Goal: Navigation & Orientation: Understand site structure

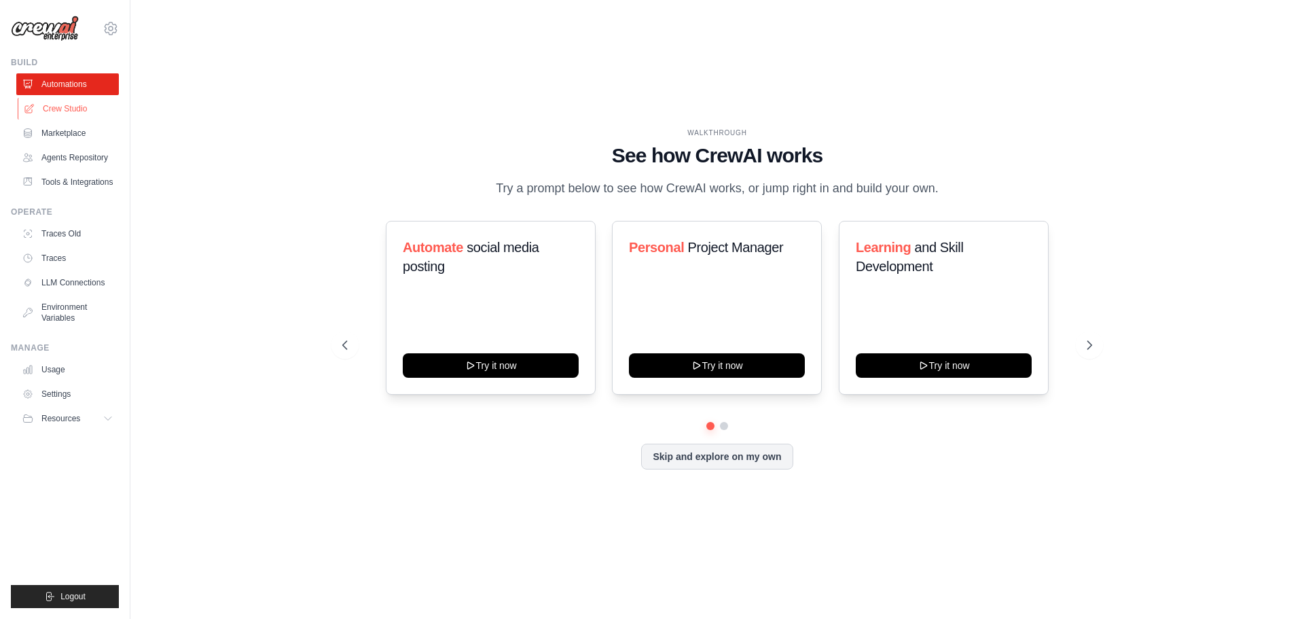
click at [75, 111] on link "Crew Studio" at bounding box center [69, 109] width 103 height 22
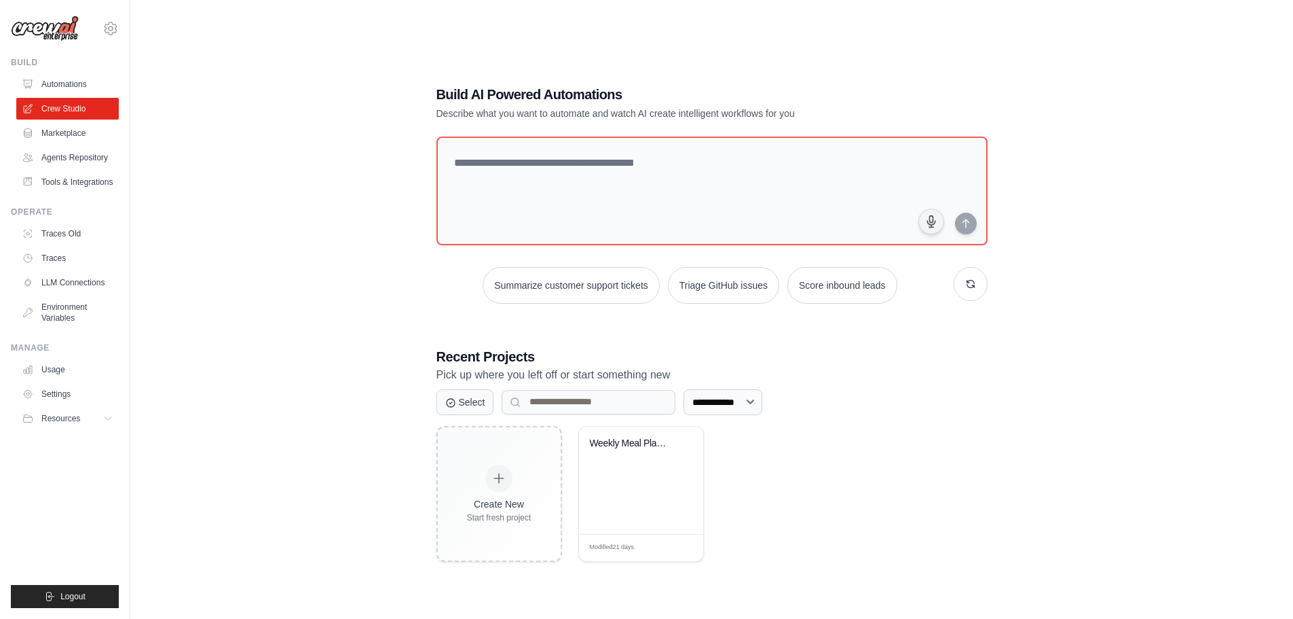
scroll to position [27, 0]
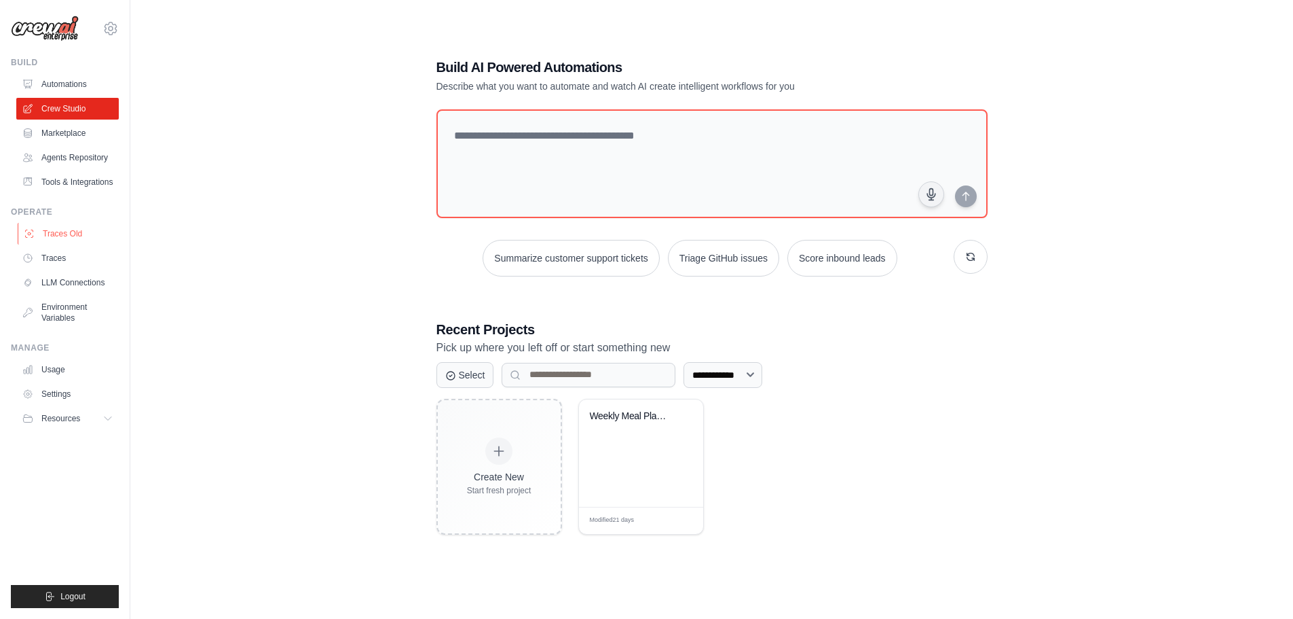
click at [69, 234] on link "Traces Old" at bounding box center [69, 234] width 103 height 22
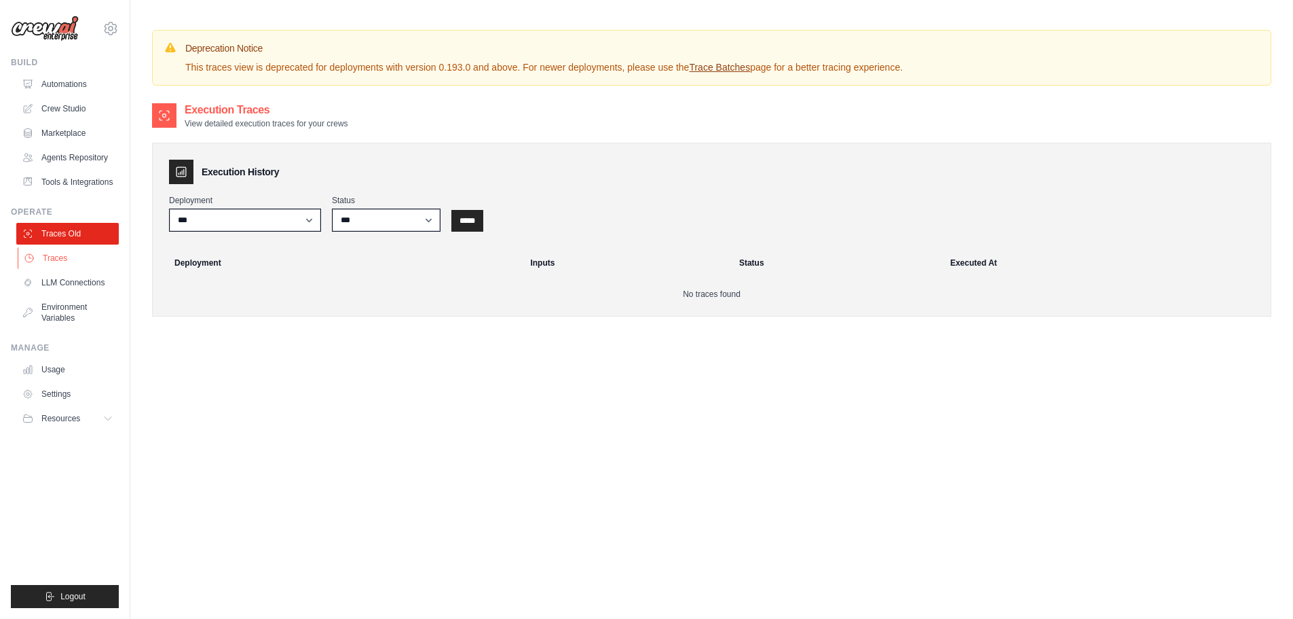
click at [56, 259] on link "Traces" at bounding box center [69, 258] width 103 height 22
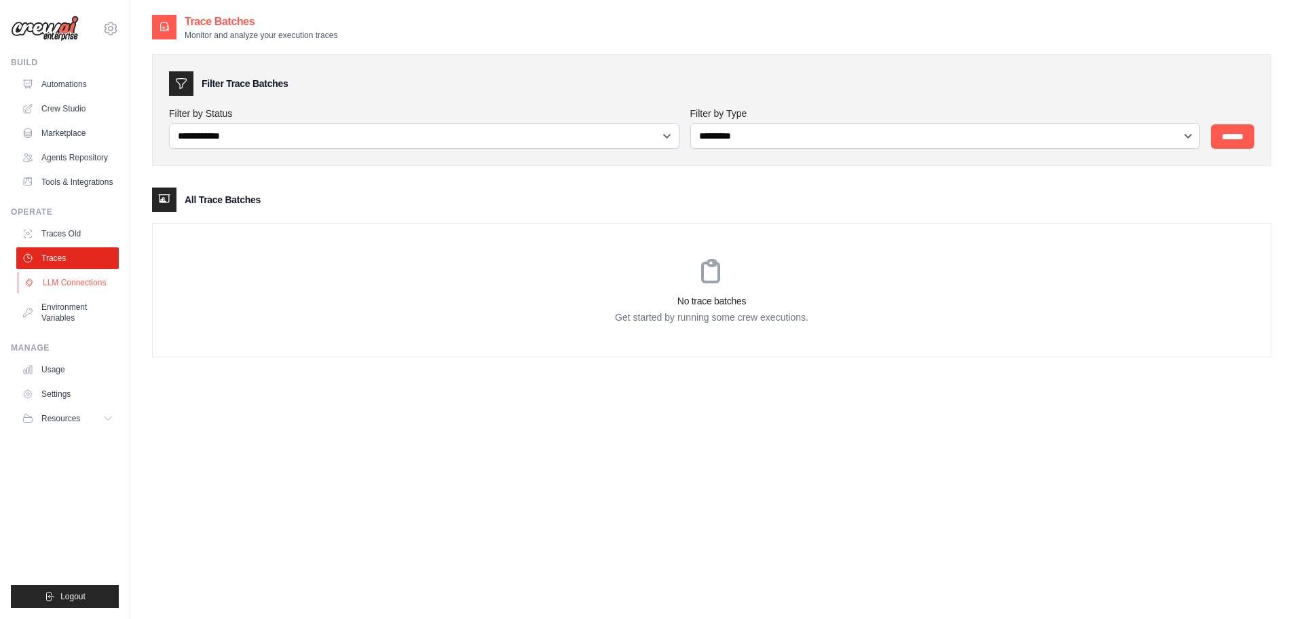
click at [67, 282] on link "LLM Connections" at bounding box center [69, 283] width 103 height 22
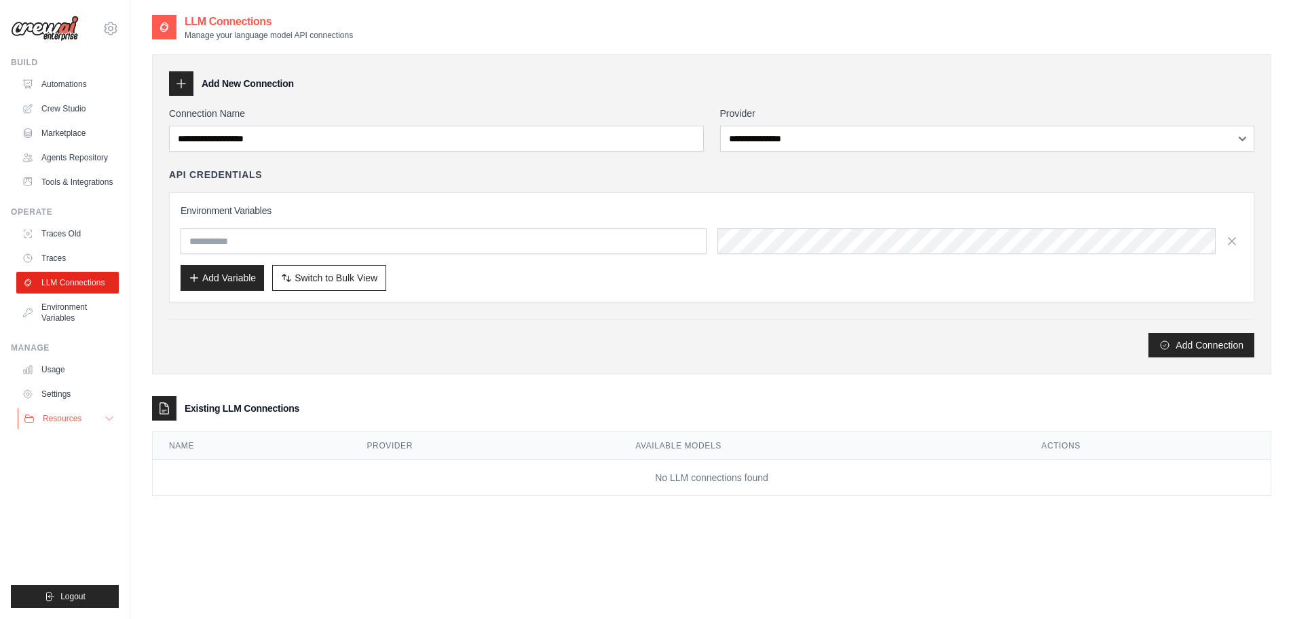
click at [107, 420] on icon at bounding box center [109, 418] width 11 height 11
click at [71, 86] on link "Automations" at bounding box center [69, 84] width 103 height 22
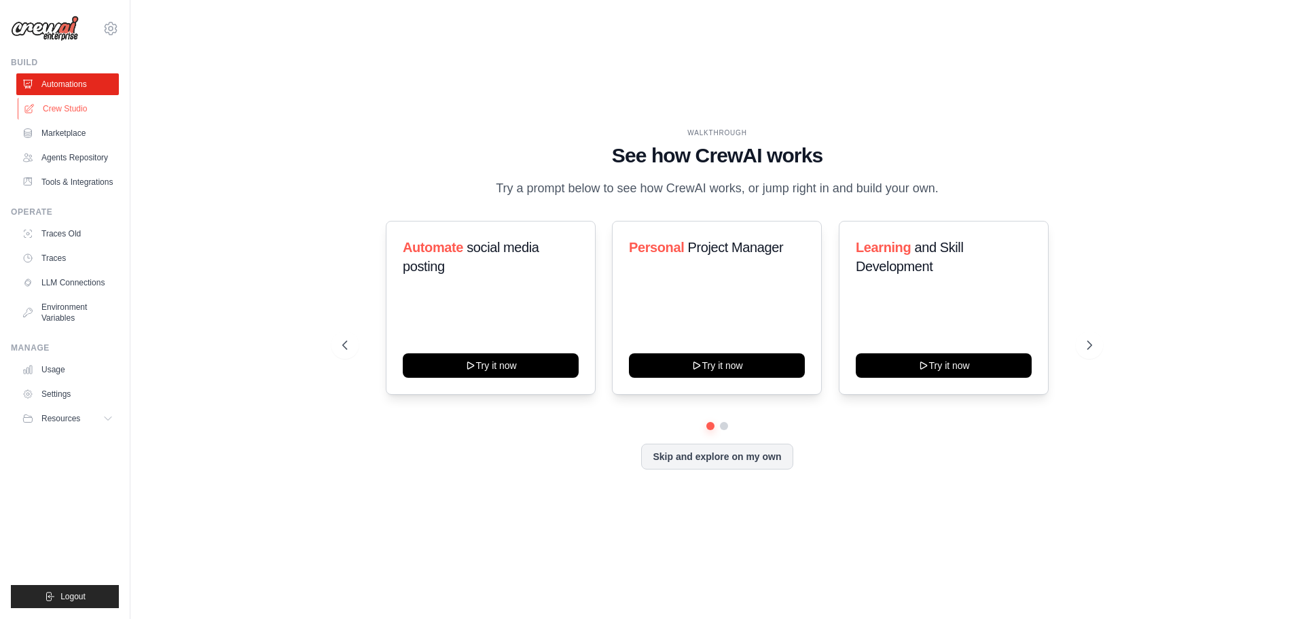
click at [71, 104] on link "Crew Studio" at bounding box center [69, 109] width 103 height 22
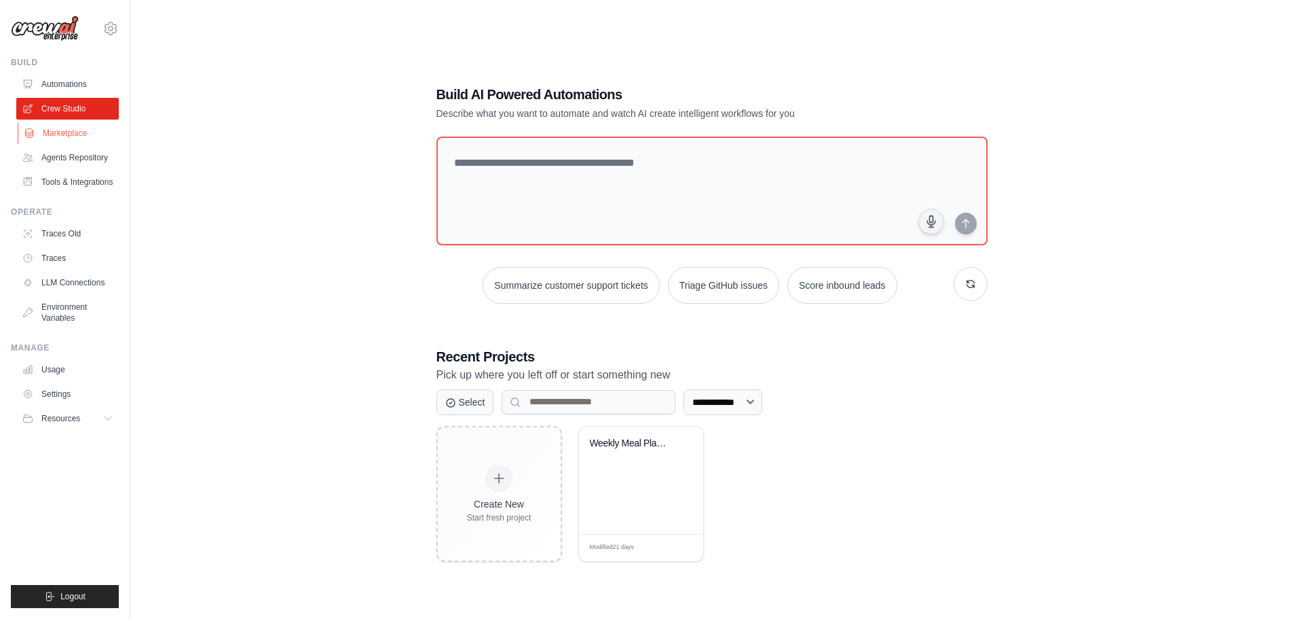
click at [79, 134] on link "Marketplace" at bounding box center [69, 133] width 103 height 22
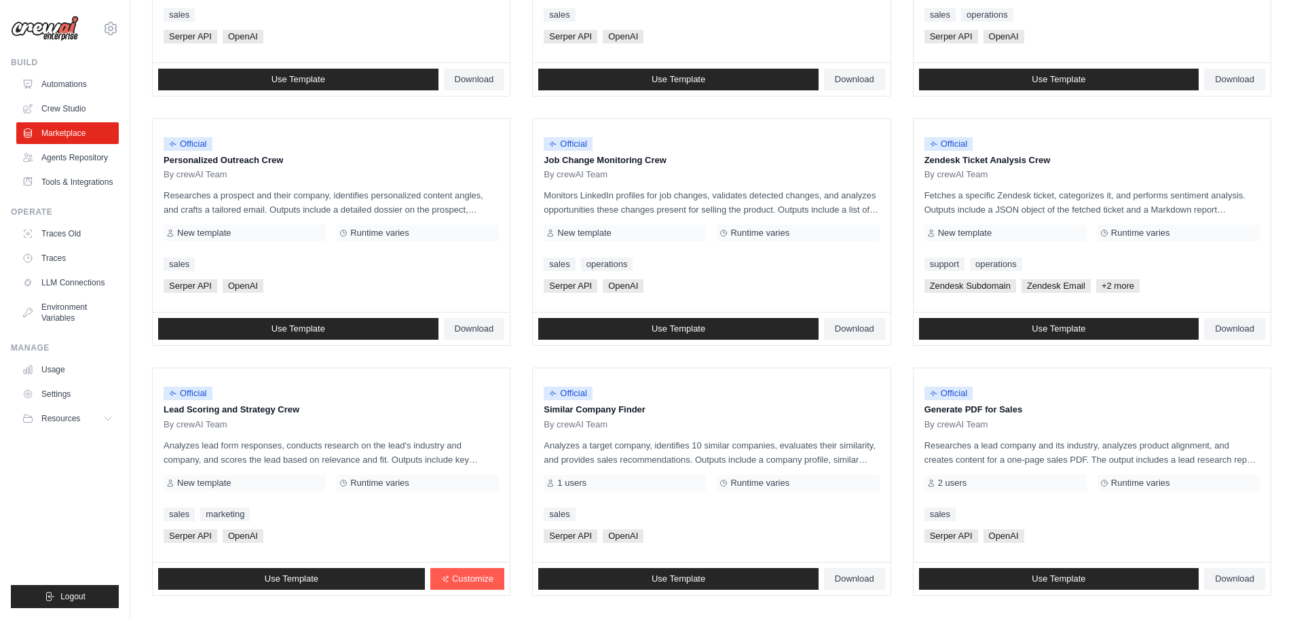
scroll to position [640, 0]
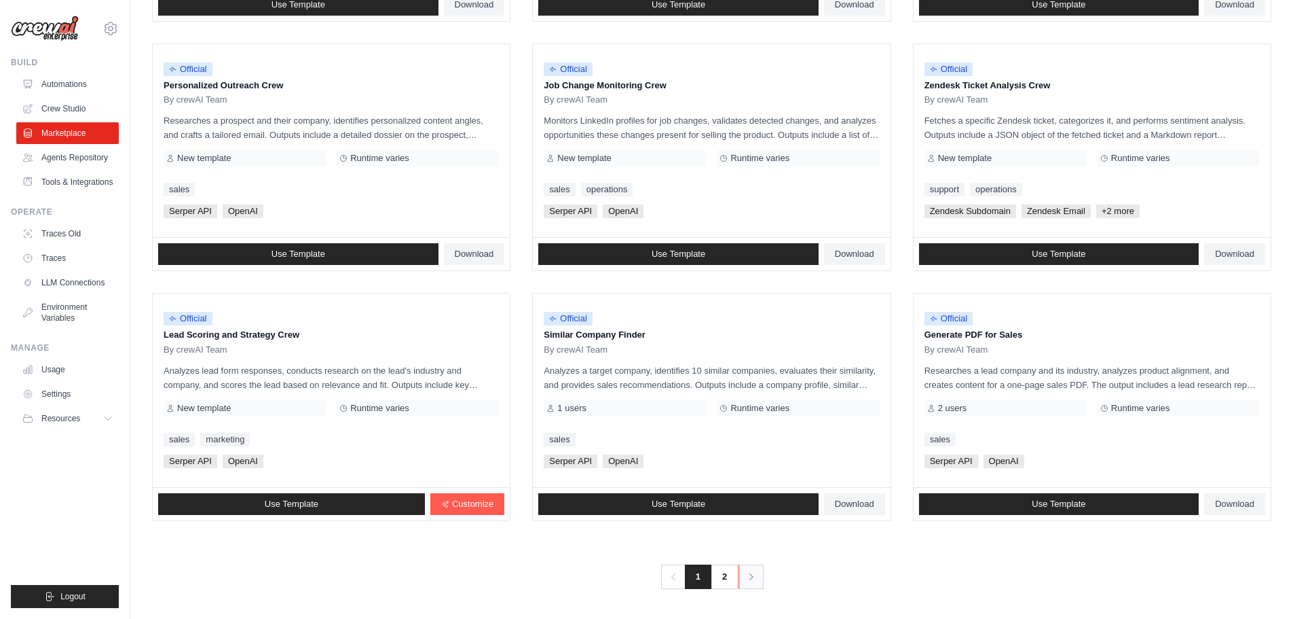
click at [753, 574] on icon "Pagination" at bounding box center [752, 577] width 14 height 14
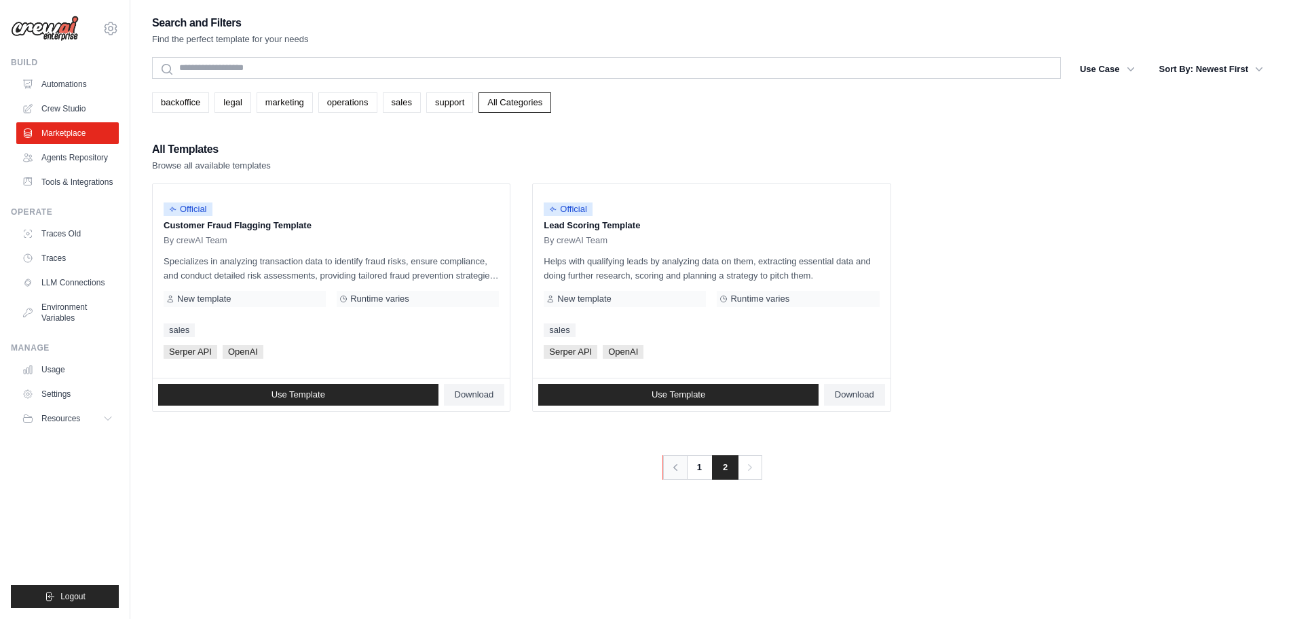
click at [681, 468] on icon "Pagination" at bounding box center [676, 467] width 14 height 14
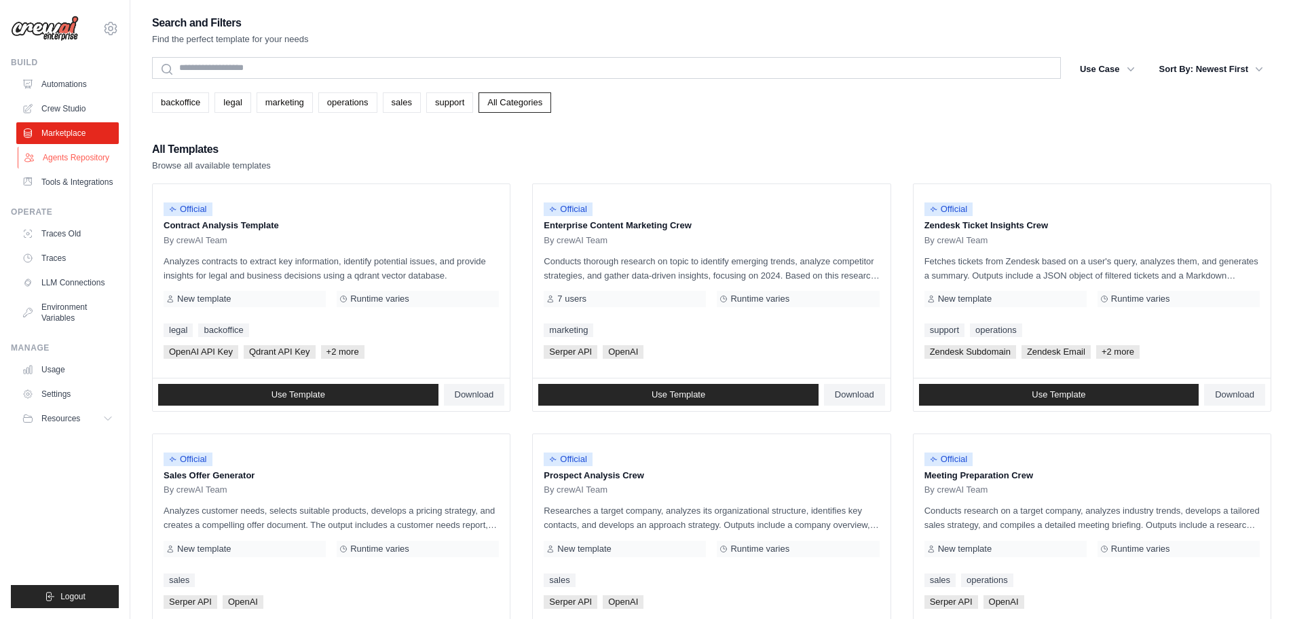
click at [84, 159] on link "Agents Repository" at bounding box center [69, 158] width 103 height 22
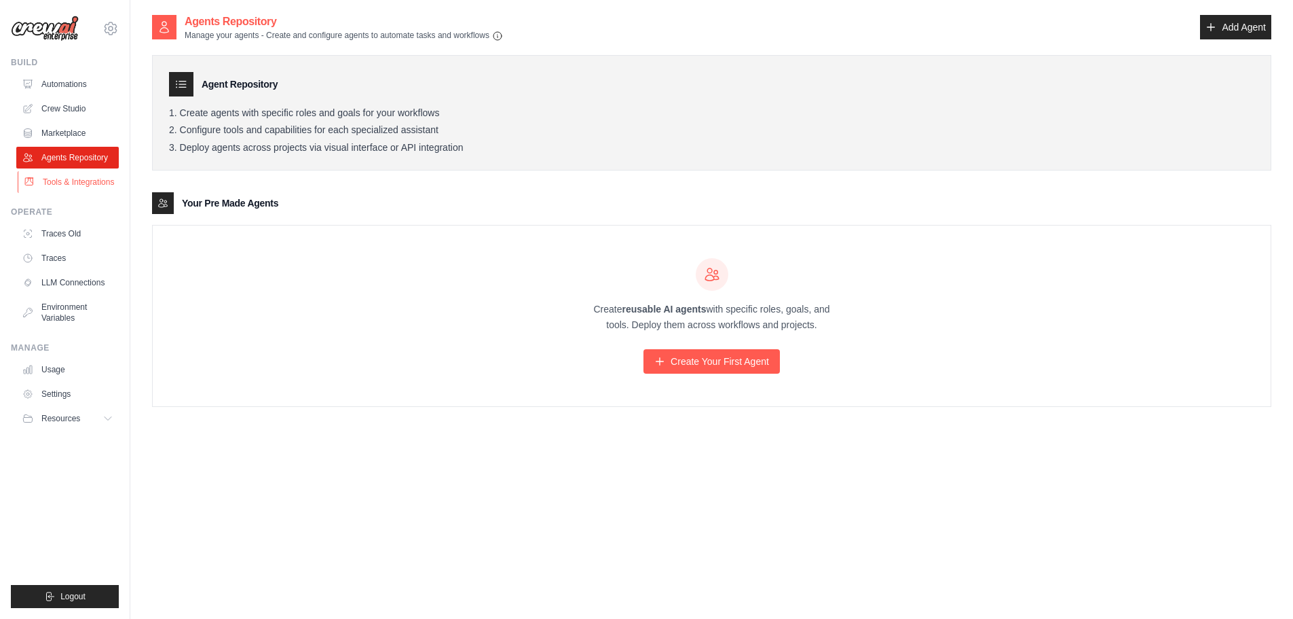
click at [60, 181] on link "Tools & Integrations" at bounding box center [69, 182] width 103 height 22
